Goal: Information Seeking & Learning: Learn about a topic

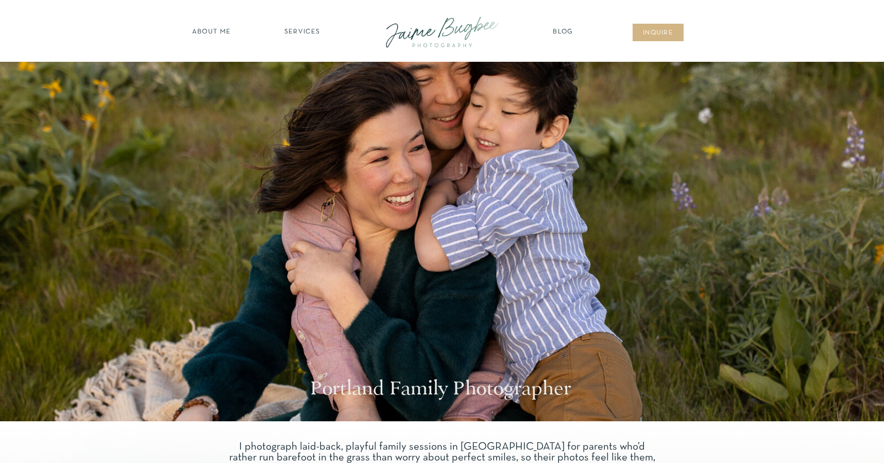
click at [307, 31] on nav "SERVICES" at bounding box center [302, 32] width 58 height 10
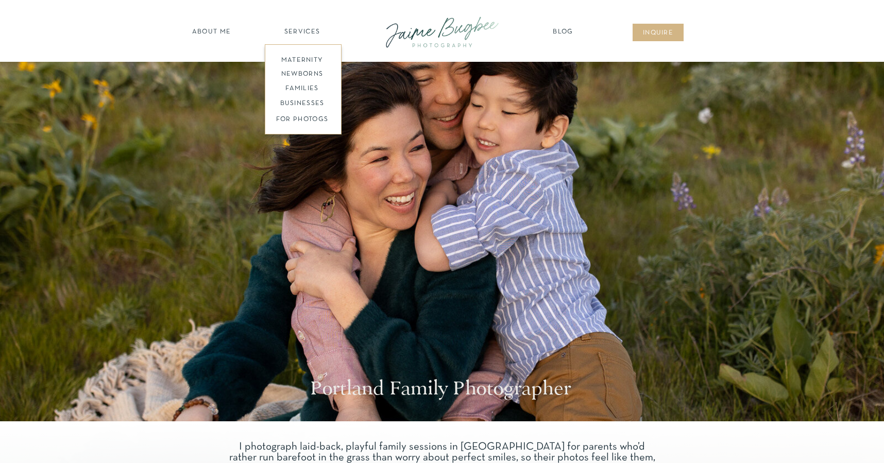
click at [300, 60] on nav "maternity" at bounding box center [301, 59] width 67 height 7
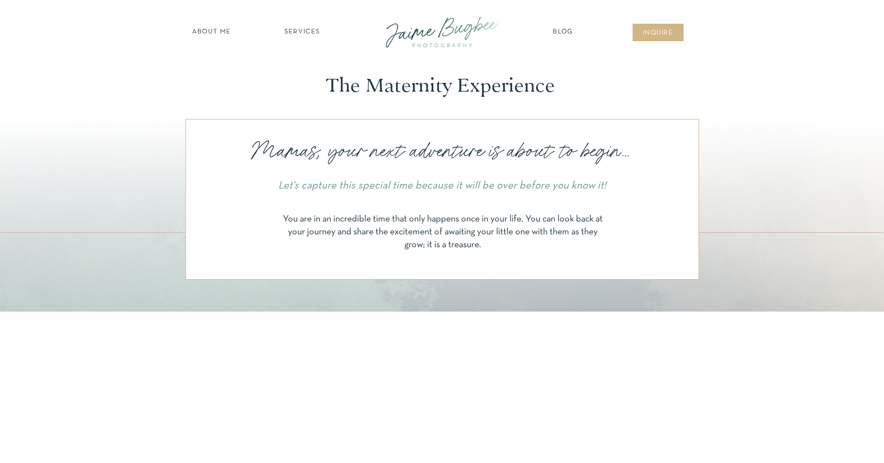
click at [302, 33] on nav "SERVICES" at bounding box center [302, 32] width 58 height 10
click at [309, 104] on nav "BUSINESSES" at bounding box center [302, 104] width 79 height 10
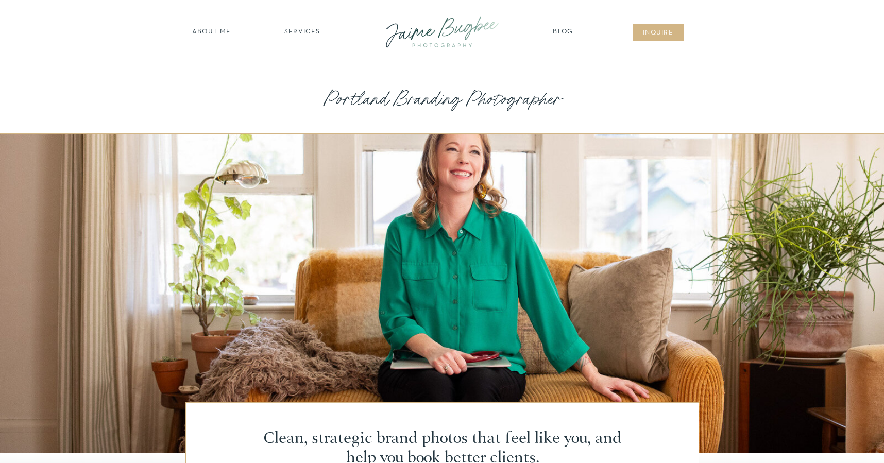
click at [306, 28] on nav "SERVICES" at bounding box center [302, 32] width 58 height 10
click at [292, 119] on nav "FOR PHOTOGS" at bounding box center [302, 120] width 79 height 10
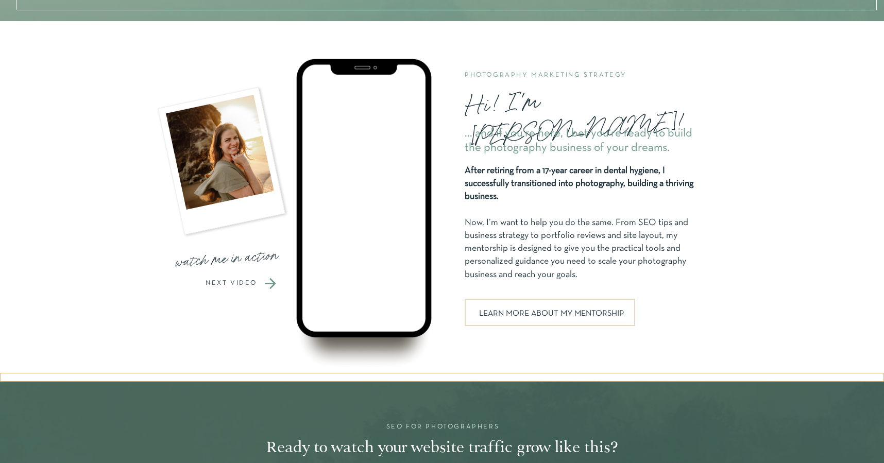
scroll to position [965, 0]
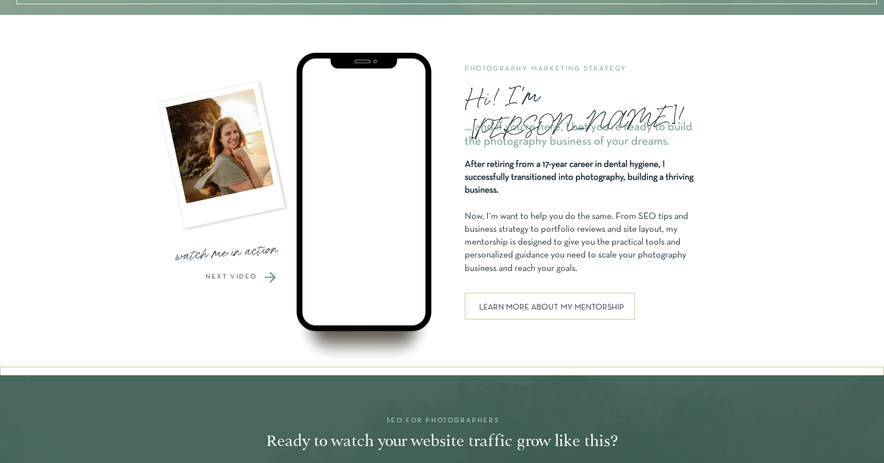
click at [514, 309] on p "LEARN MORE ABOUT MY MENTORSHIP" at bounding box center [551, 306] width 153 height 6
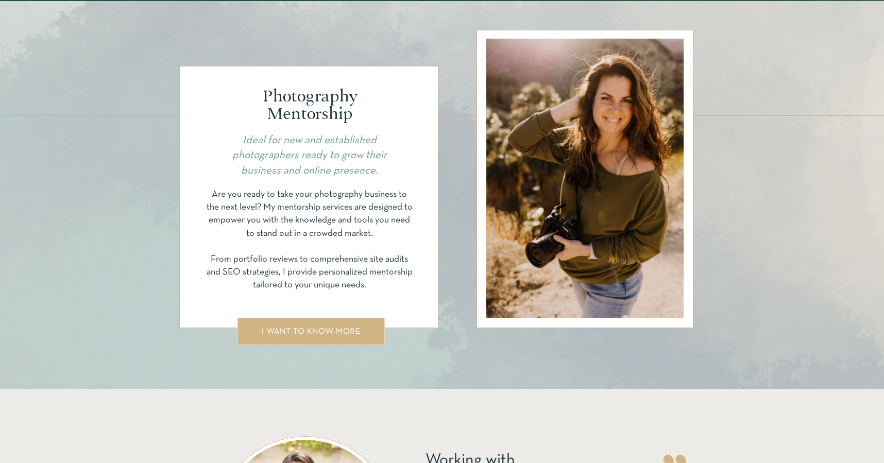
scroll to position [1714, 0]
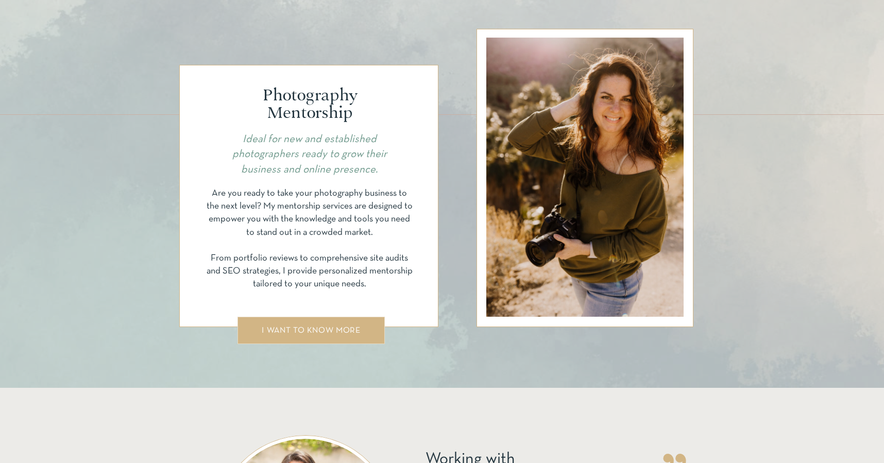
click at [359, 328] on div "I WANT TO KNOW MORE" at bounding box center [310, 331] width 117 height 8
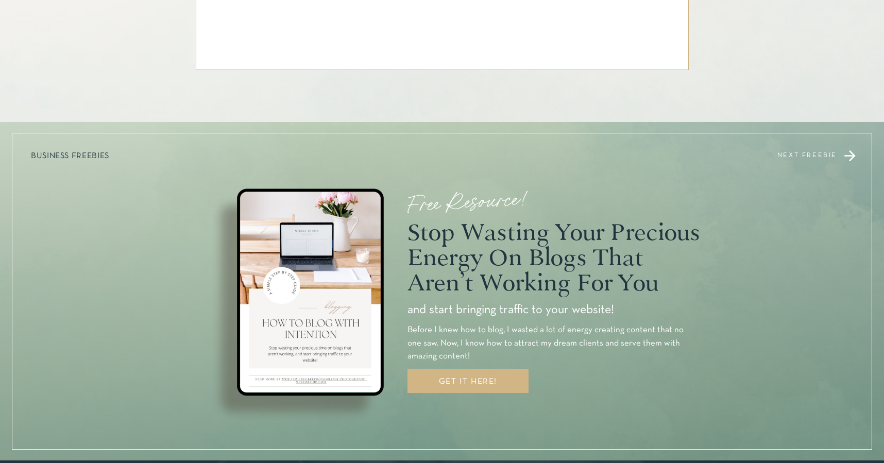
scroll to position [3038, 0]
